Goal: Communication & Community: Answer question/provide support

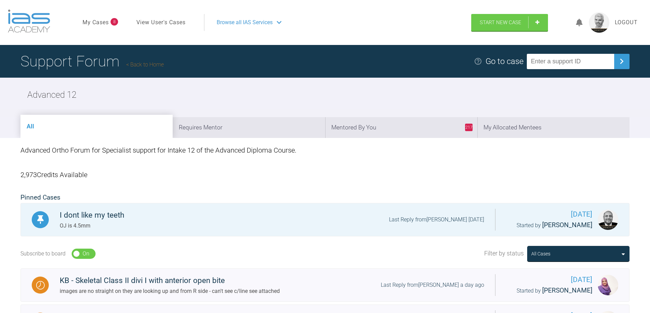
click at [145, 66] on link "Back to Home" at bounding box center [145, 64] width 38 height 6
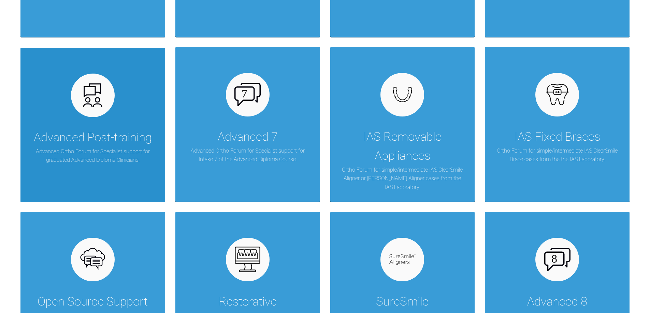
click at [109, 142] on div "Advanced Post-training" at bounding box center [93, 137] width 118 height 19
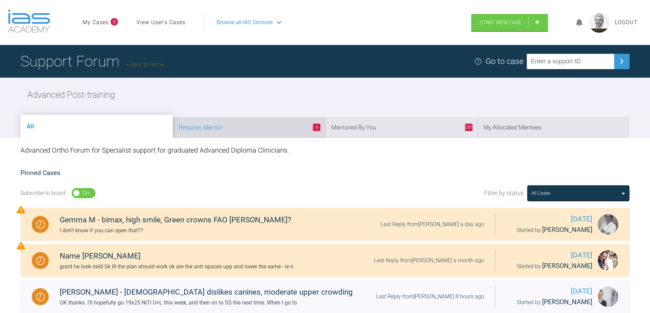
click at [226, 124] on li "4 Requires Mentor" at bounding box center [249, 127] width 152 height 21
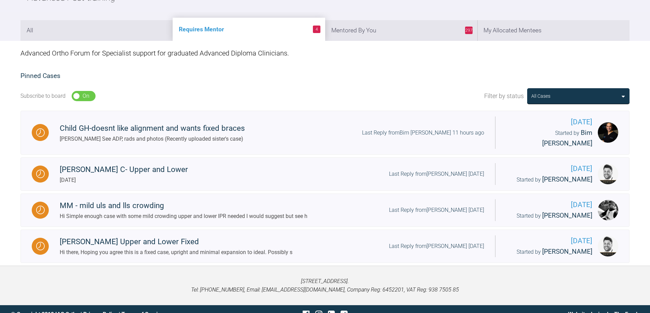
scroll to position [98, 0]
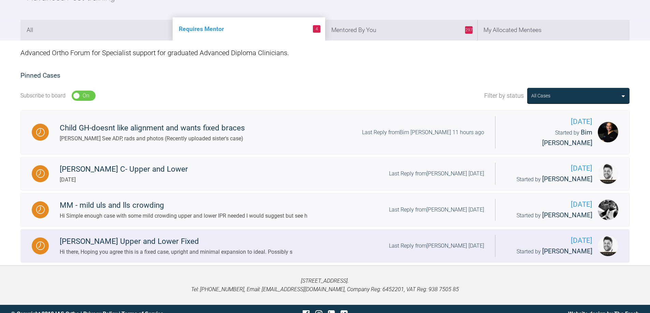
click at [152, 236] on div "[PERSON_NAME] Upper and Lower Fixed" at bounding box center [176, 242] width 233 height 12
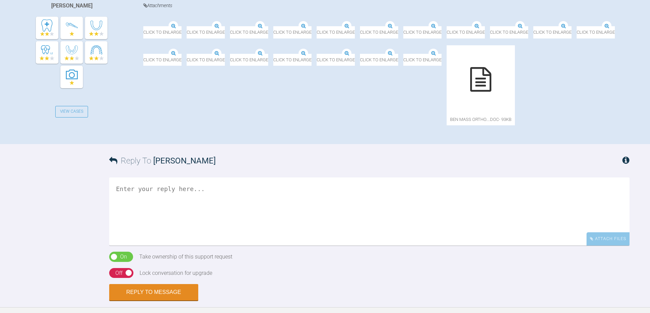
scroll to position [157, 0]
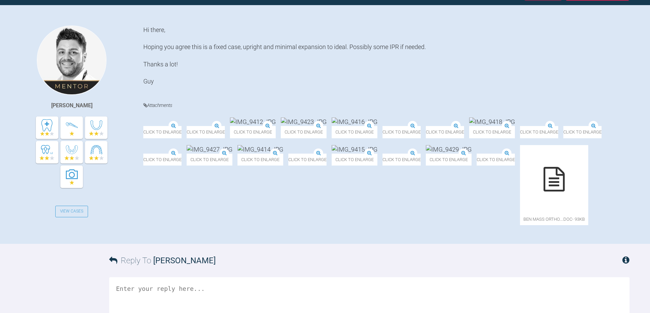
click at [426, 127] on img at bounding box center [426, 127] width 0 height 0
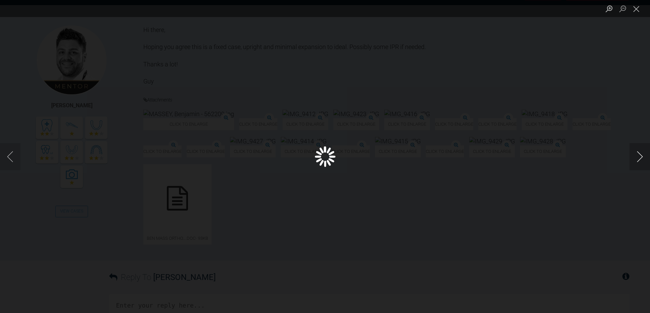
click at [640, 157] on button "Next image" at bounding box center [639, 156] width 20 height 27
click at [637, 160] on button "Next image" at bounding box center [639, 156] width 20 height 27
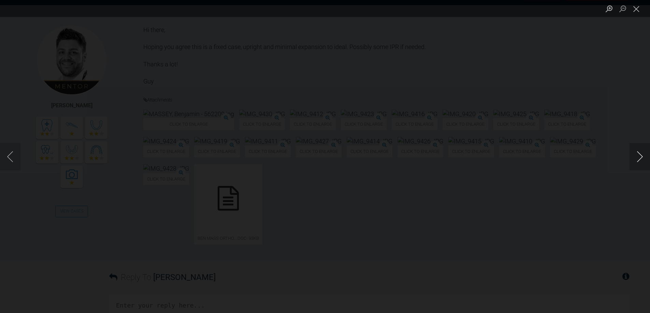
click at [637, 160] on button "Next image" at bounding box center [639, 156] width 20 height 27
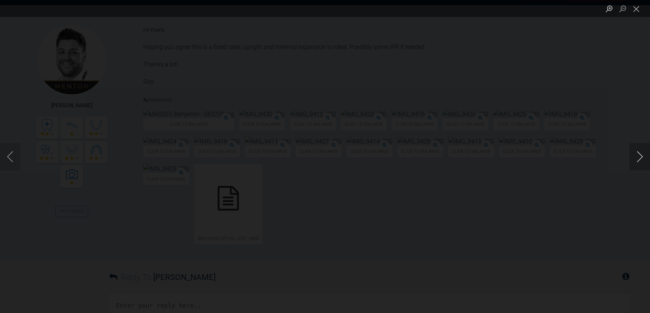
click at [637, 160] on button "Next image" at bounding box center [639, 156] width 20 height 27
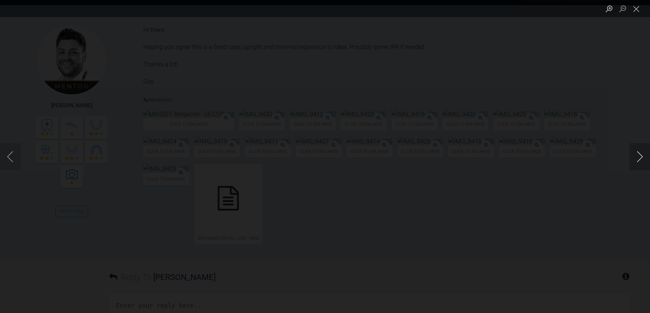
click at [637, 160] on button "Next image" at bounding box center [639, 156] width 20 height 27
click at [639, 12] on button "Close lightbox" at bounding box center [636, 9] width 14 height 12
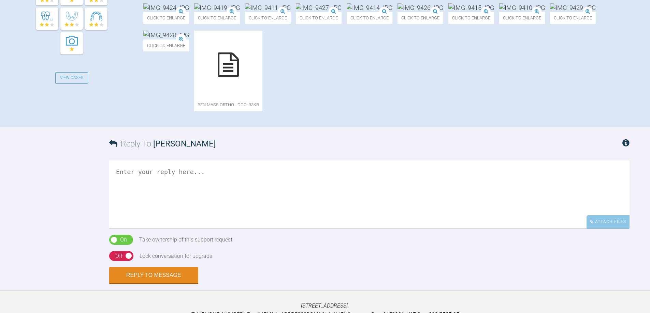
scroll to position [293, 0]
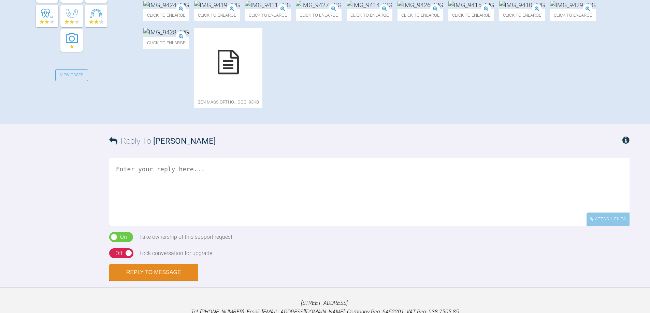
click at [194, 96] on div at bounding box center [228, 62] width 68 height 68
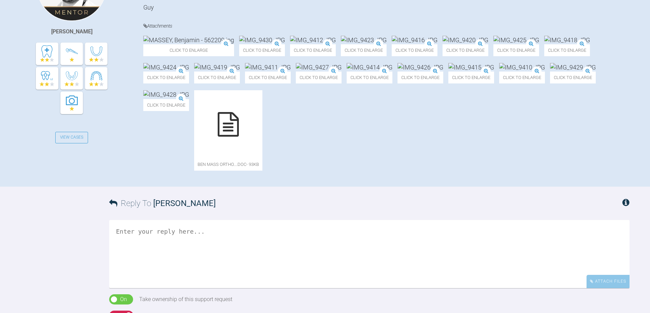
scroll to position [225, 0]
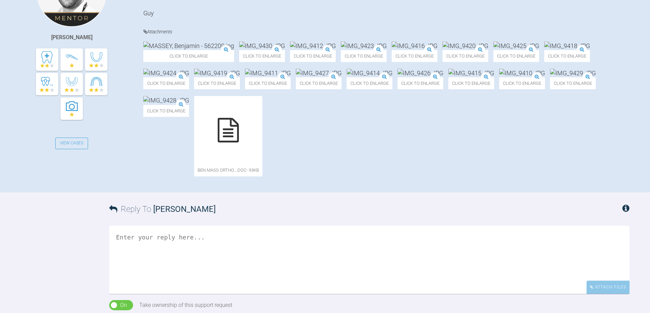
click at [488, 50] on img at bounding box center [465, 46] width 46 height 9
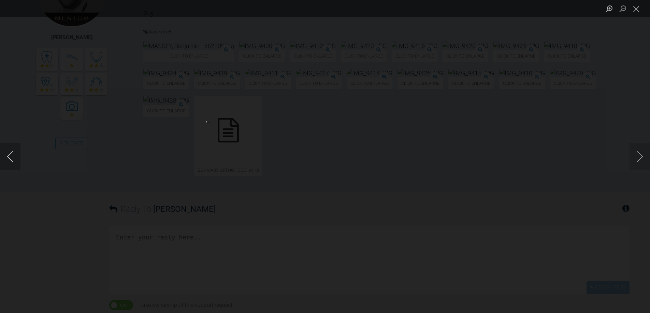
click at [13, 157] on button "Previous image" at bounding box center [10, 156] width 20 height 27
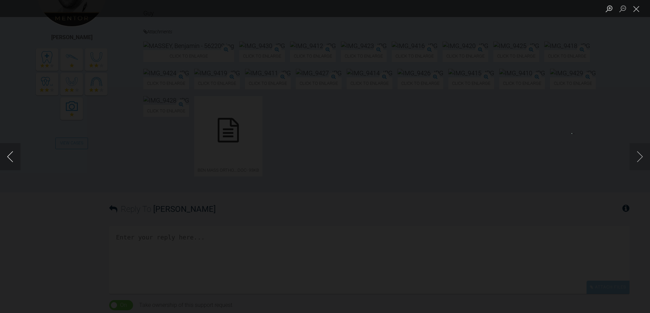
click at [13, 157] on button "Previous image" at bounding box center [10, 156] width 20 height 27
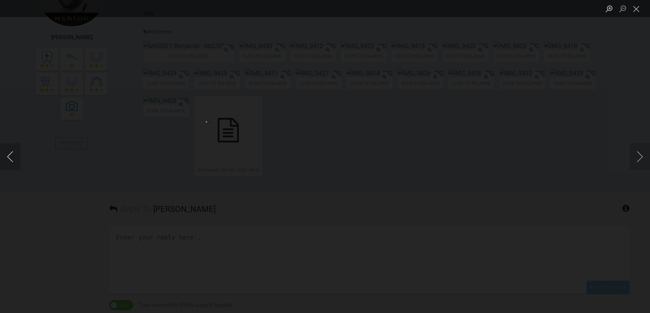
click at [13, 157] on button "Previous image" at bounding box center [10, 156] width 20 height 27
click at [637, 13] on button "Close lightbox" at bounding box center [636, 9] width 14 height 12
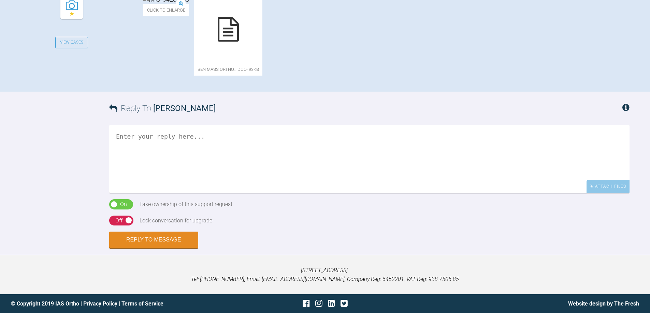
scroll to position [395, 0]
click at [210, 193] on textarea at bounding box center [369, 159] width 520 height 68
click at [190, 193] on textarea "Hi Guys Images are bit dark but case loosk like staright forwrad alignemnt" at bounding box center [369, 159] width 520 height 68
click at [157, 193] on textarea "Hi Guys Images are bit dark but case loosk like straight forwrad alignemnt" at bounding box center [369, 159] width 520 height 68
click at [172, 193] on textarea "Hi Guys Images are bit dark Case is forwrad alignemnt" at bounding box center [369, 159] width 520 height 68
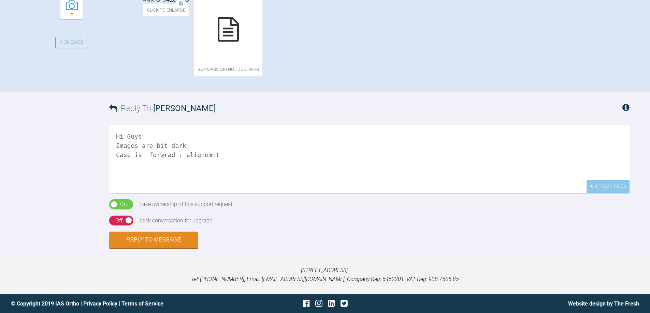
click at [197, 193] on textarea "Hi Guys Images are bit dark Case is forwrad : alignemnt" at bounding box center [369, 159] width 520 height 68
type textarea "Hi Guys Images are bit dark Case is forwrad : alignment with soem slight expans…"
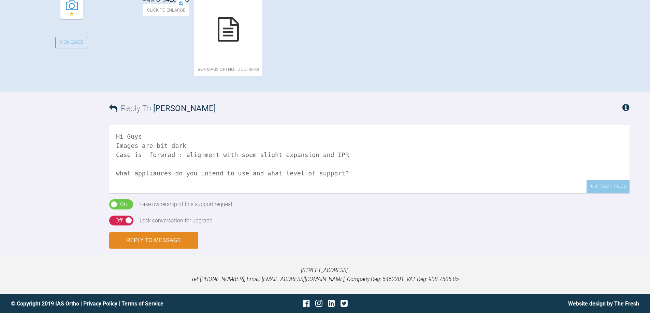
click at [167, 242] on button "Reply to Message" at bounding box center [153, 241] width 89 height 16
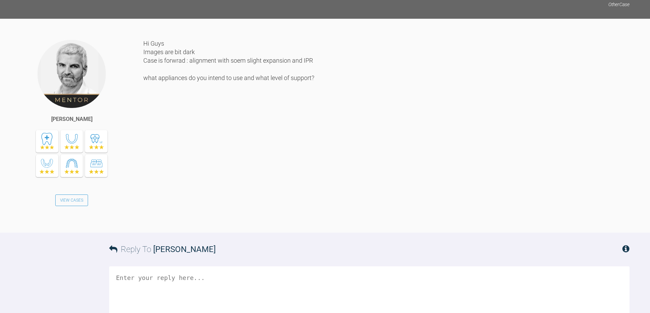
scroll to position [535, 0]
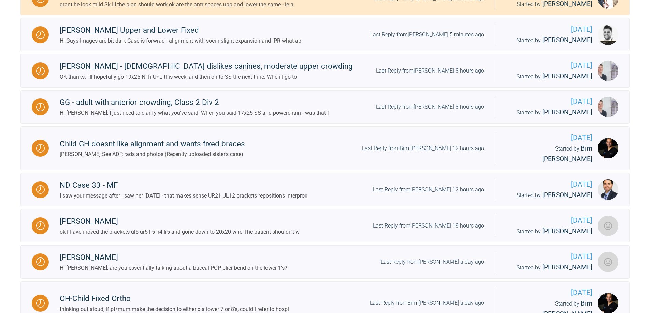
scroll to position [228, 0]
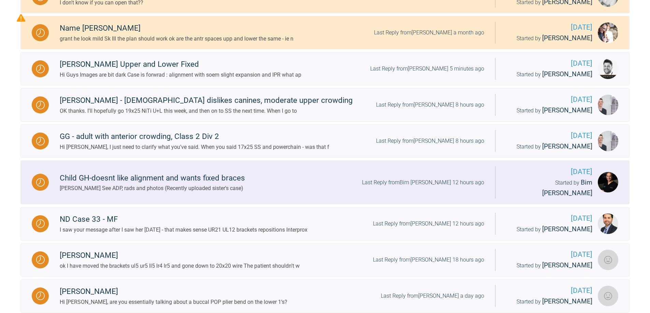
click at [225, 177] on div "Child GH-doesnt like alignment and wants fixed braces" at bounding box center [152, 178] width 185 height 12
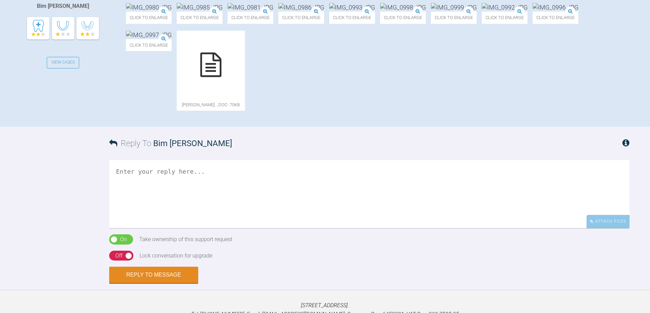
scroll to position [262, 0]
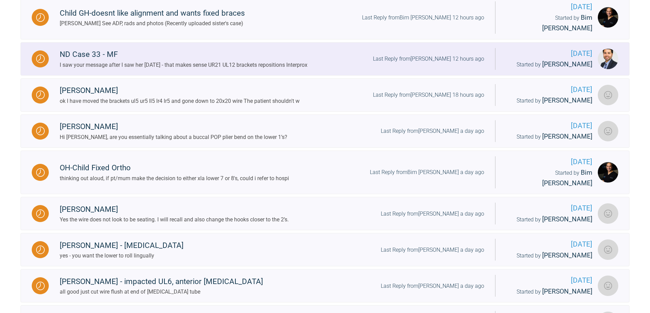
scroll to position [399, 0]
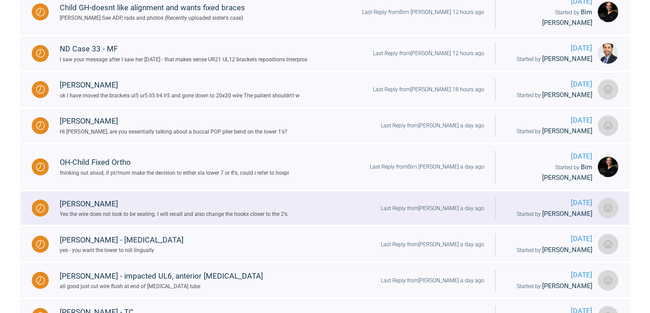
click at [148, 210] on div "Yes the wire does not look to be seating. I will recall and also change the hoo…" at bounding box center [174, 214] width 229 height 9
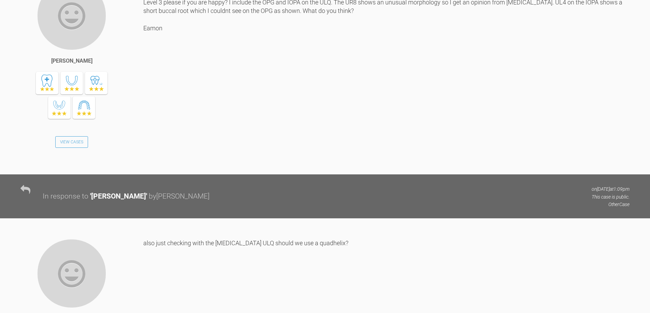
scroll to position [1251, 0]
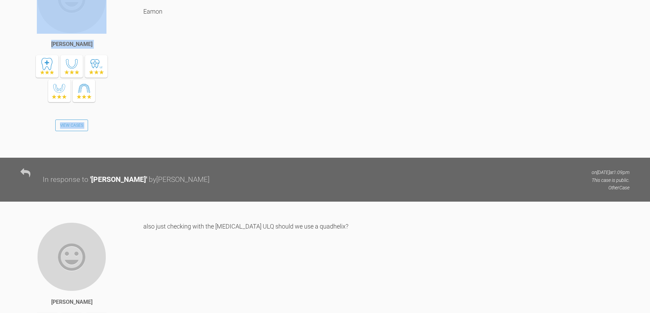
drag, startPoint x: 143, startPoint y: 41, endPoint x: 156, endPoint y: 78, distance: 39.2
click at [156, 78] on div "[PERSON_NAME] View Cases Hi [PERSON_NAME], Level 3 please if you are happy? I i…" at bounding box center [325, 61] width 650 height 194
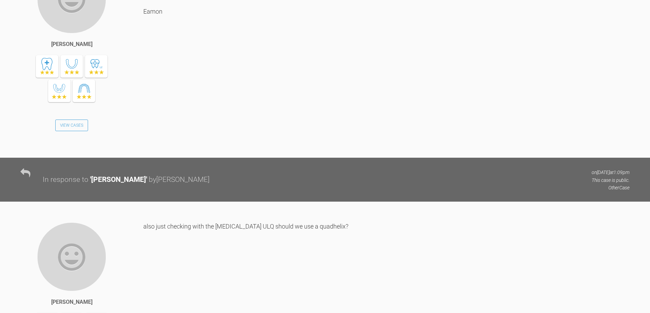
drag, startPoint x: 165, startPoint y: 87, endPoint x: 144, endPoint y: 42, distance: 49.1
click at [144, 42] on div "Hi [PERSON_NAME], Level 3 please if you are happy? I include the OPG and IOPA o…" at bounding box center [386, 55] width 486 height 183
copy div "Hi [PERSON_NAME], Level 3 please if you are happy? I include the OPG and IOPA o…"
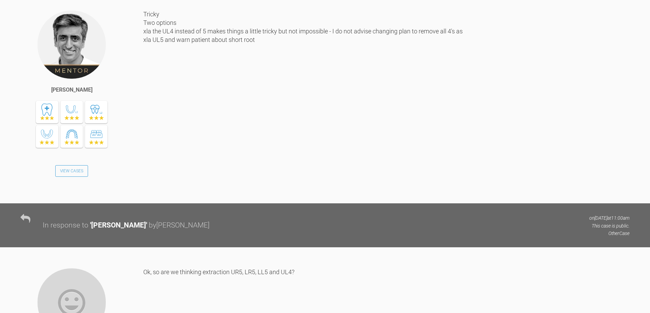
scroll to position [2240, 0]
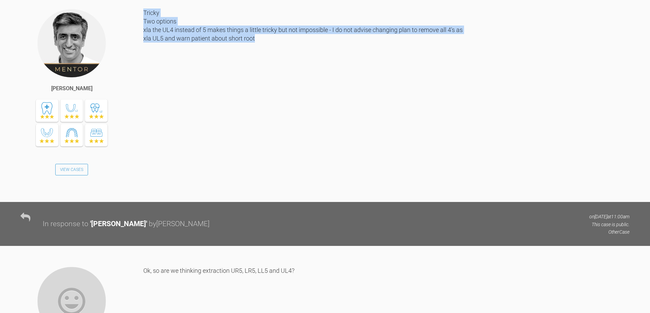
drag, startPoint x: 145, startPoint y: 87, endPoint x: 255, endPoint y: 114, distance: 113.7
click at [257, 114] on div "Tricky Two options xla the UL4 instead of 5 makes things a little tricky but no…" at bounding box center [386, 100] width 486 height 183
copy div "Tricky Two options xla the UL4 instead of 5 makes things a little tricky but no…"
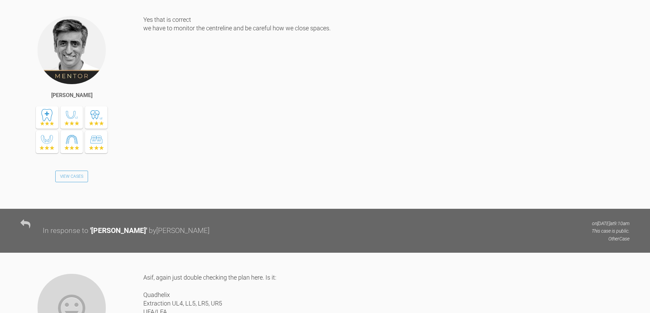
scroll to position [2752, 0]
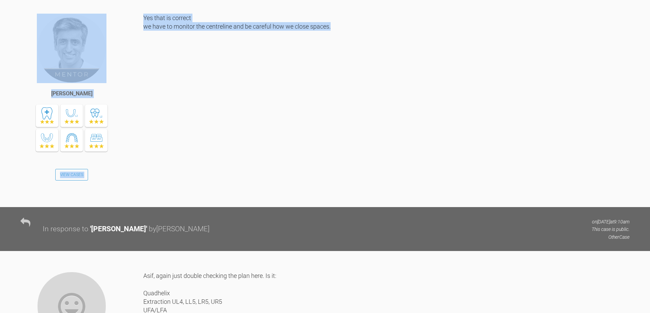
drag, startPoint x: 333, startPoint y: 101, endPoint x: 142, endPoint y: 91, distance: 190.9
click at [142, 91] on div "[PERSON_NAME] View Cases Yes that is correct we have to monitor the centreline …" at bounding box center [325, 111] width 650 height 194
click at [142, 91] on div "[PERSON_NAME] View Cases" at bounding box center [81, 108] width 123 height 188
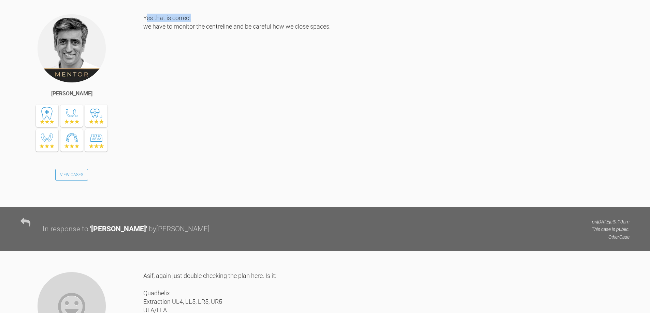
drag, startPoint x: 146, startPoint y: 91, endPoint x: 179, endPoint y: 101, distance: 34.9
click at [195, 101] on div "Yes that is correct we have to monitor the centreline and be careful how we clo…" at bounding box center [386, 105] width 486 height 183
drag, startPoint x: 144, startPoint y: 92, endPoint x: 333, endPoint y: 104, distance: 189.0
click at [333, 104] on div "Yes that is correct we have to monitor the centreline and be careful how we clo…" at bounding box center [386, 105] width 486 height 183
copy div "Yes that is correct we have to monitor the centreline and be careful how we clo…"
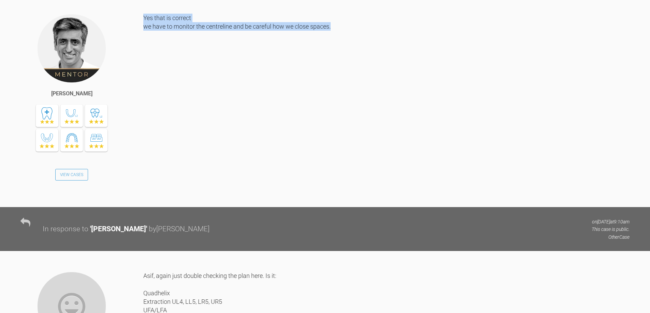
click at [174, 197] on div "Yes that is correct we have to monitor the centreline and be careful how we clo…" at bounding box center [386, 105] width 486 height 183
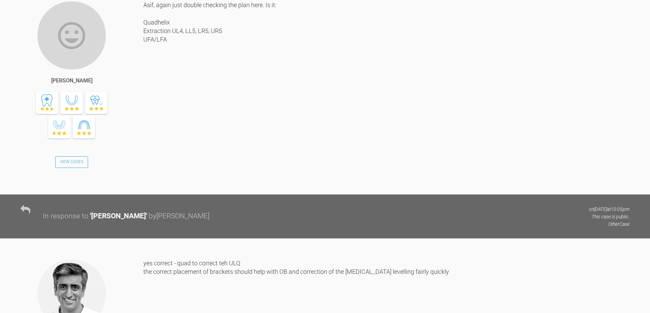
scroll to position [3025, 0]
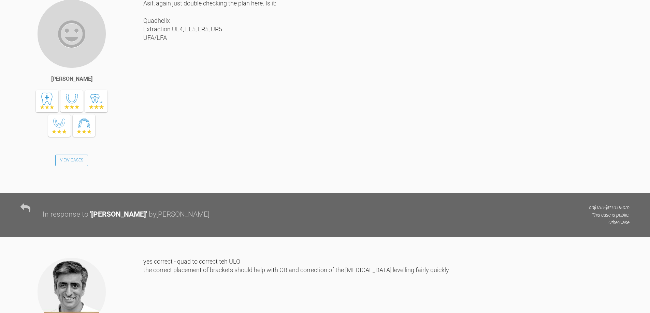
click at [169, 113] on div "Asif, again just double checking the plan here. Is it: Quadhelix Extraction UL4…" at bounding box center [386, 90] width 486 height 183
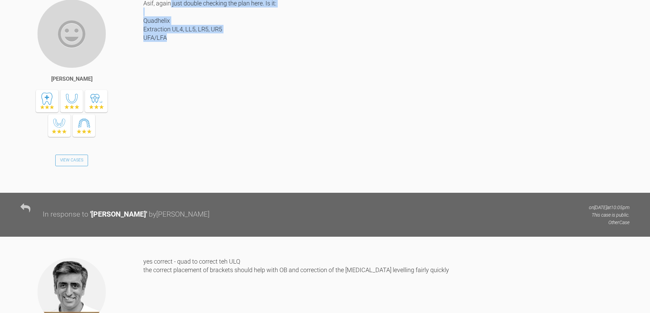
drag, startPoint x: 171, startPoint y: 76, endPoint x: 176, endPoint y: 114, distance: 37.6
click at [176, 114] on div "Asif, again just double checking the plan here. Is it: Quadhelix Extraction UL4…" at bounding box center [386, 90] width 486 height 183
copy div "just double checking the plan here. Is it: Quadhelix Extraction UL4, LL5, LR5, …"
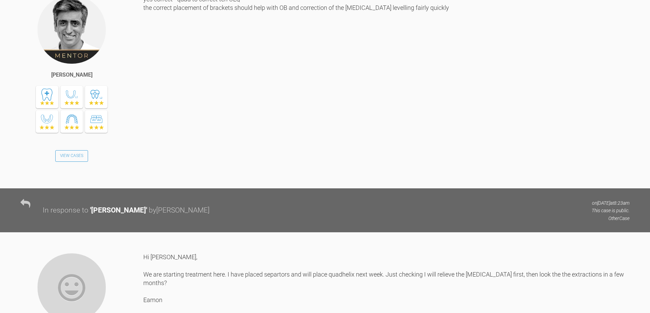
scroll to position [3195, 0]
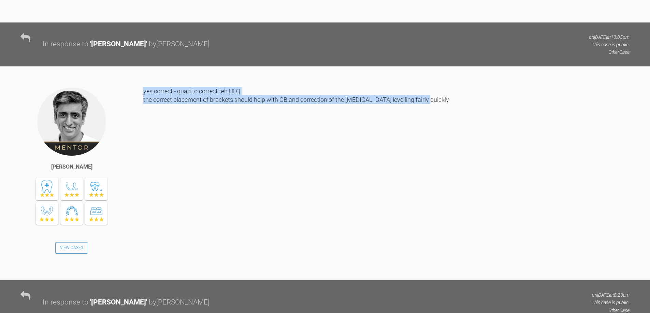
drag, startPoint x: 423, startPoint y: 175, endPoint x: 144, endPoint y: 165, distance: 279.5
click at [144, 165] on div "yes correct - quad to correct teh ULQ the correct placement of brackets should …" at bounding box center [386, 178] width 486 height 183
copy div "yes correct - quad to correct teh ULQ the correct placement of brackets should …"
